Goal: Information Seeking & Learning: Learn about a topic

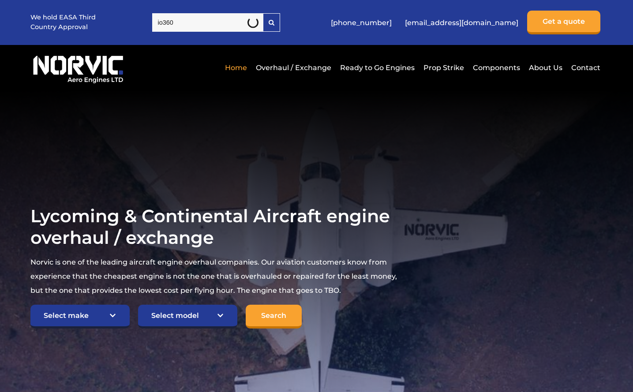
type input "io360"
click at [103, 313] on select "Select make TCM Continental Lycoming" at bounding box center [79, 317] width 99 height 24
select select "TCM Continental"
click at [30, 305] on select "Select make TCM Continental Lycoming" at bounding box center [79, 317] width 99 height 24
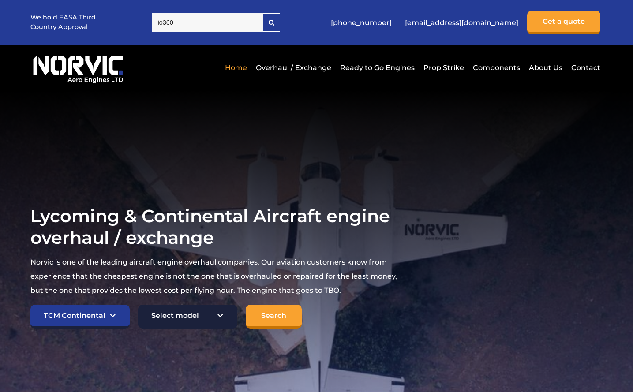
click at [189, 311] on select "Select model American Champion 7KCAB Bellanca Citabria IO-320-E2A Beech 23 Musk…" at bounding box center [187, 317] width 99 height 24
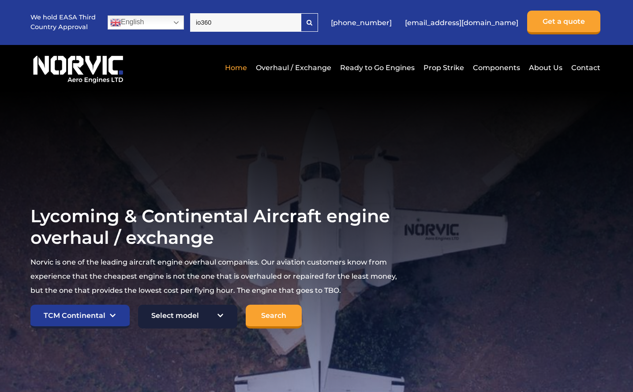
select select "650"
click at [138, 305] on select "Select model American Champion 7KCAB Bellanca Citabria IO-320-E2A Beech 23 Musk…" at bounding box center [187, 317] width 99 height 24
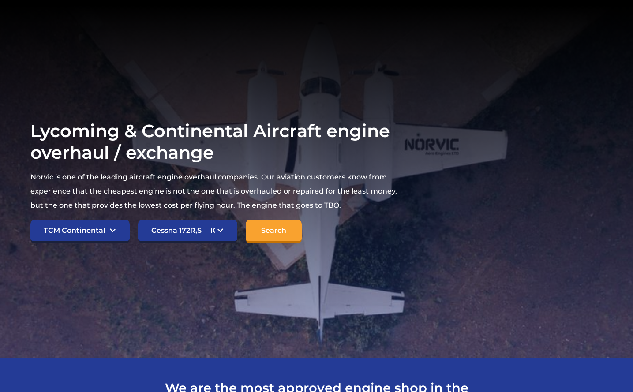
scroll to position [87, 0]
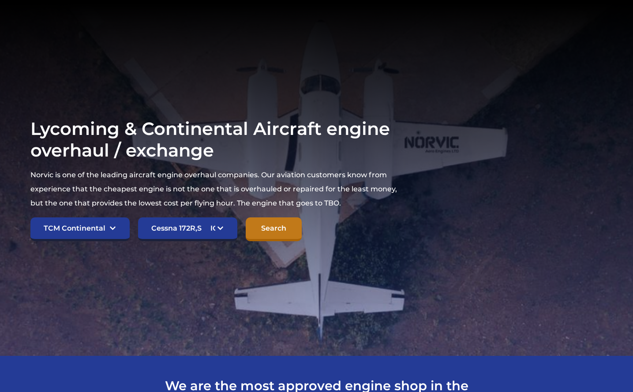
click at [269, 235] on input "Search" at bounding box center [274, 229] width 56 height 24
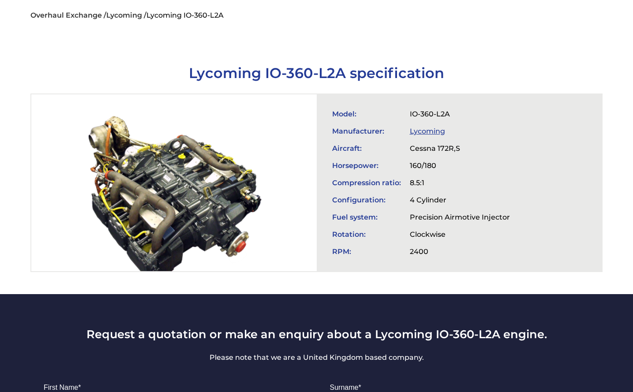
scroll to position [234, 0]
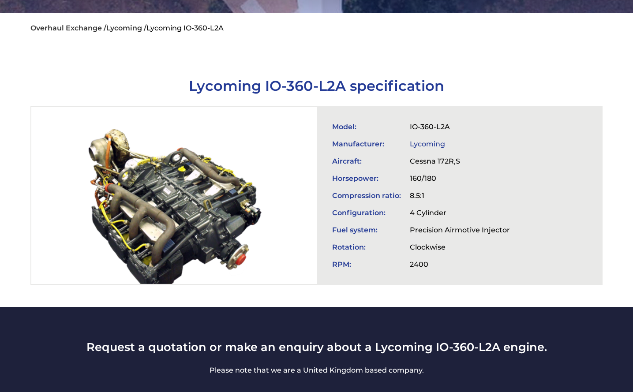
click at [420, 267] on td "2400" at bounding box center [459, 264] width 109 height 17
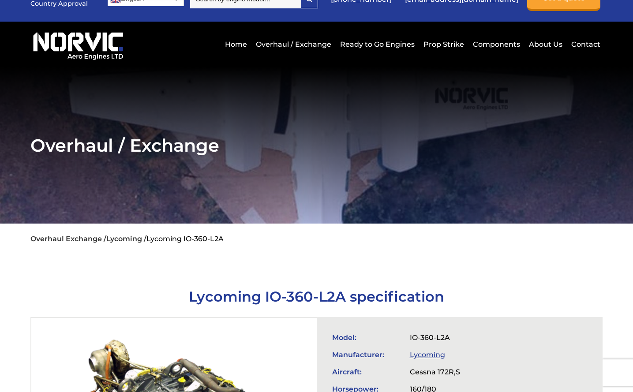
scroll to position [3, 0]
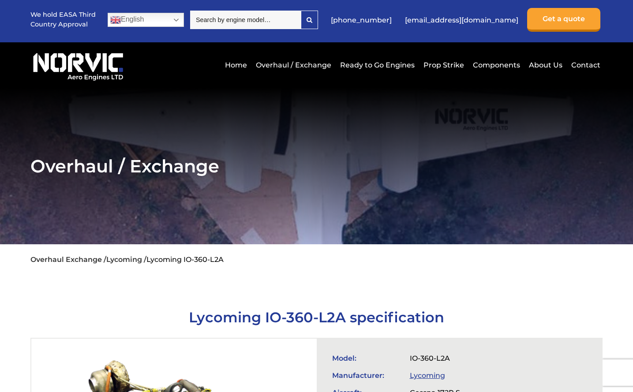
click at [138, 261] on link "Lycoming /" at bounding box center [126, 259] width 40 height 8
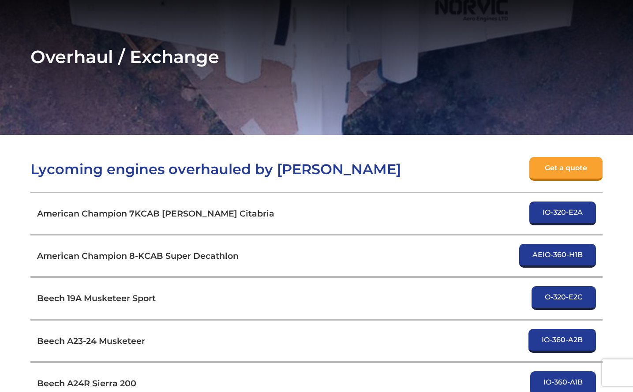
scroll to position [112, 0]
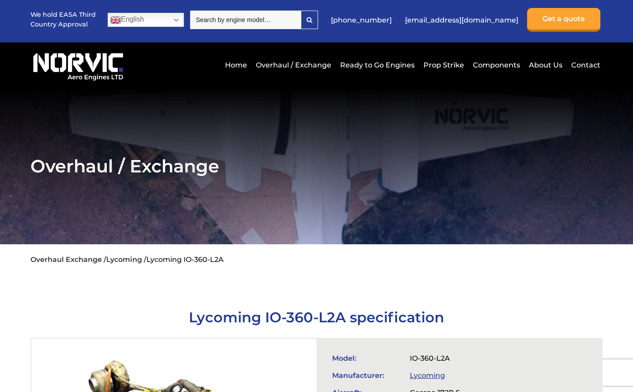
click at [85, 261] on link "Overhaul Exchange /" at bounding box center [68, 259] width 76 height 8
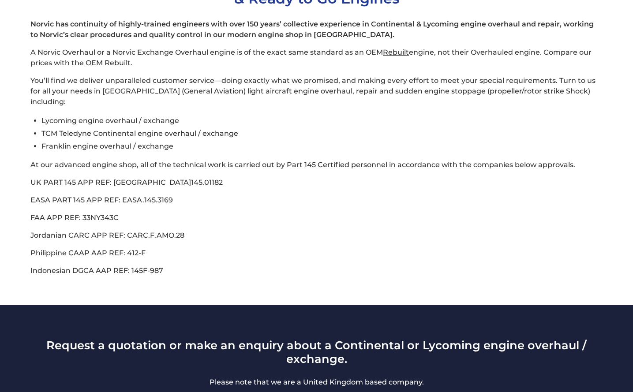
scroll to position [303, 0]
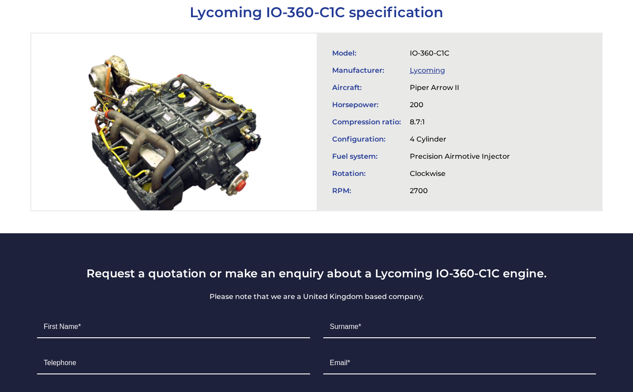
scroll to position [309, 0]
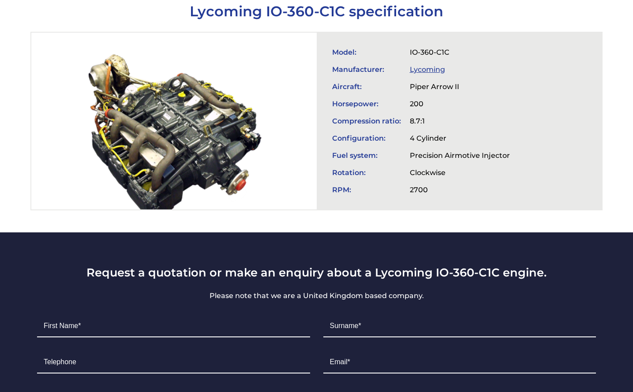
click at [416, 84] on td "Piper Arrow II" at bounding box center [459, 86] width 109 height 17
click at [460, 84] on td "Piper Arrow II" at bounding box center [459, 86] width 109 height 17
drag, startPoint x: 458, startPoint y: 85, endPoint x: 401, endPoint y: 85, distance: 56.9
click at [401, 85] on tr "Aircraft: Piper Arrow II" at bounding box center [421, 86] width 187 height 17
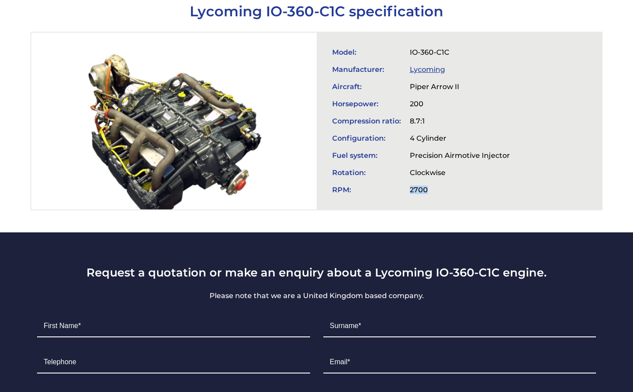
drag, startPoint x: 435, startPoint y: 191, endPoint x: 371, endPoint y: 193, distance: 63.5
click at [371, 193] on tr "RPM: 2700" at bounding box center [421, 189] width 187 height 17
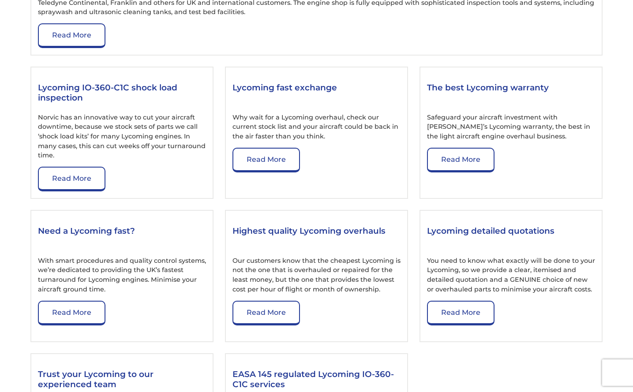
scroll to position [1143, 0]
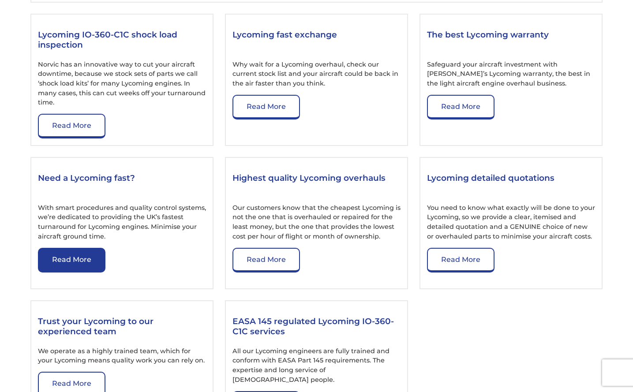
click at [70, 273] on link "Read More" at bounding box center [71, 260] width 67 height 25
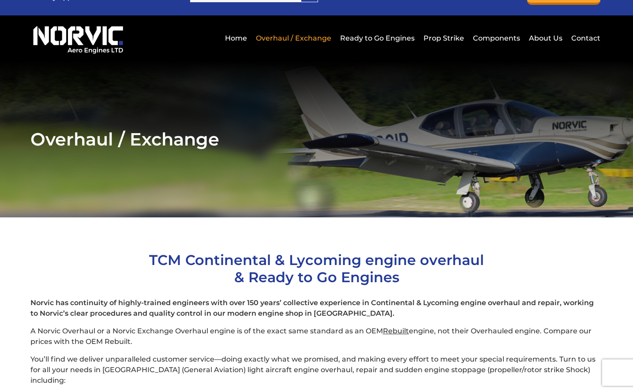
scroll to position [276, 0]
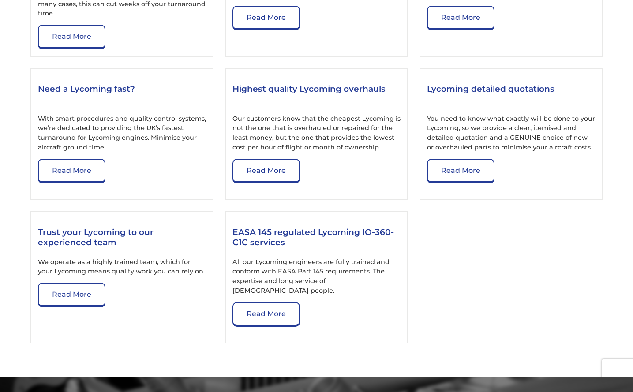
scroll to position [1235, 0]
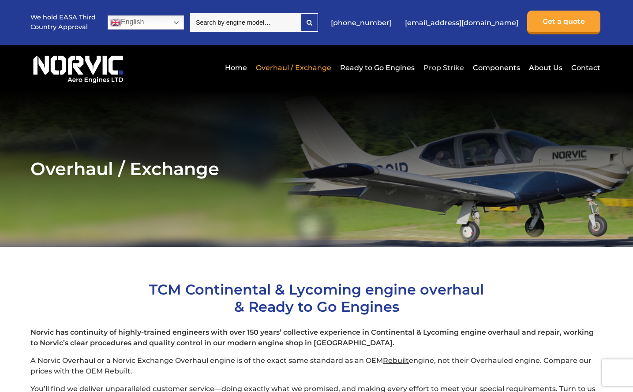
click at [432, 63] on link "Prop Strike" at bounding box center [443, 68] width 45 height 22
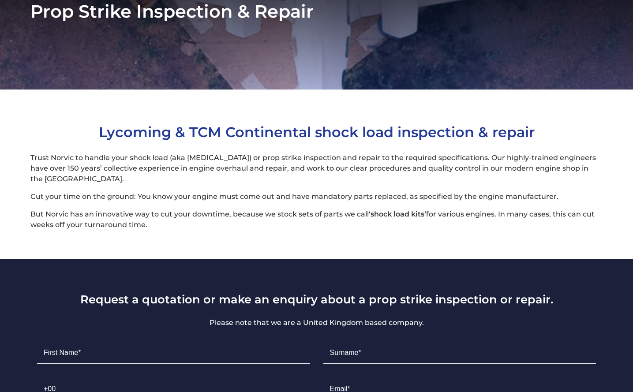
scroll to position [234, 0]
